Goal: Go to known website: Access a specific website the user already knows

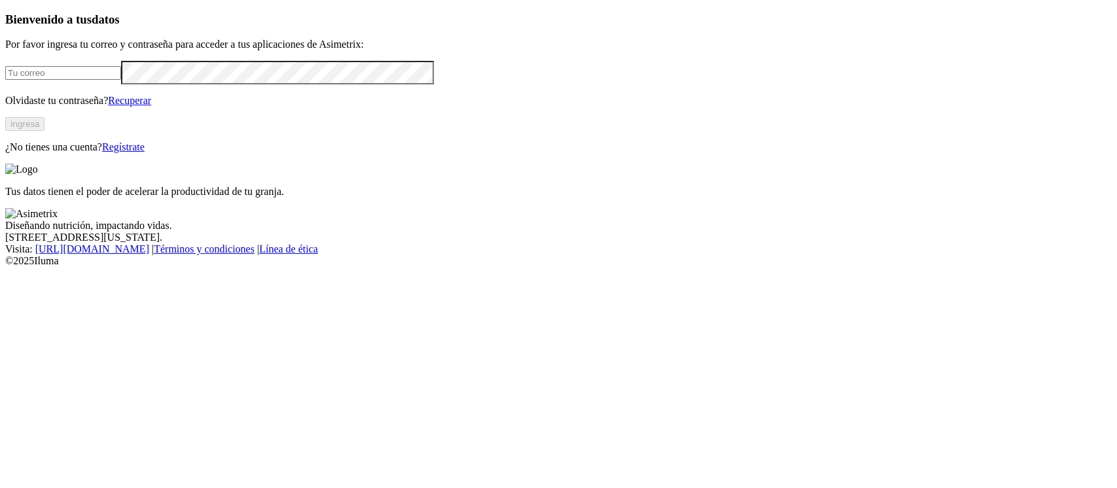
drag, startPoint x: 0, startPoint y: 0, endPoint x: 173, endPoint y: 151, distance: 229.5
click at [121, 80] on input "email" at bounding box center [63, 73] width 116 height 14
type input "[PERSON_NAME][EMAIL_ADDRESS][PERSON_NAME][DOMAIN_NAME]"
click input "submit" at bounding box center [0, 0] width 0 height 0
